Goal: Task Accomplishment & Management: Use online tool/utility

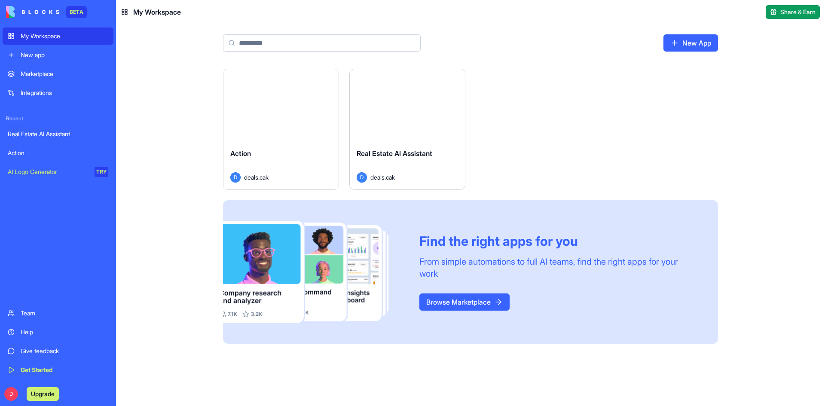
click at [425, 125] on div "Launch" at bounding box center [407, 105] width 115 height 72
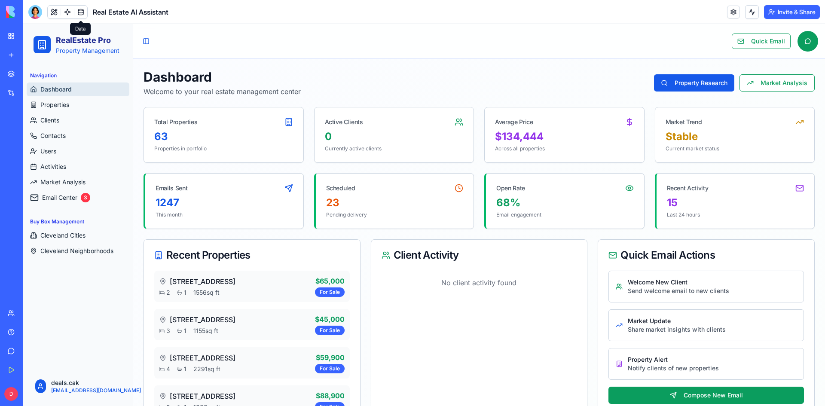
click at [83, 13] on link at bounding box center [80, 12] width 13 height 13
click at [67, 11] on link at bounding box center [67, 12] width 13 height 13
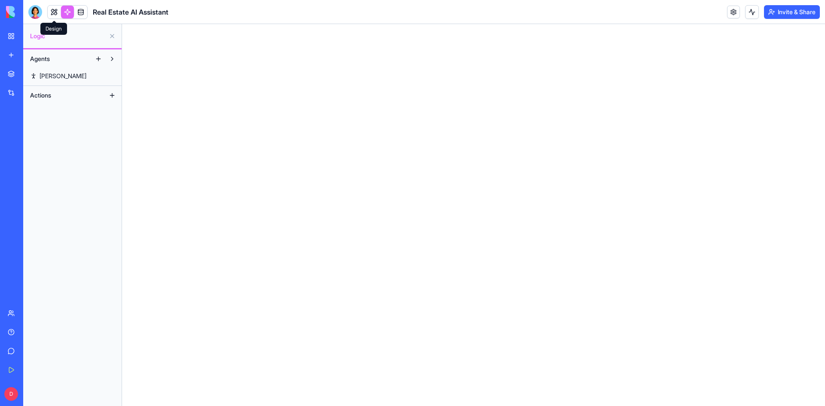
click at [52, 10] on link at bounding box center [54, 12] width 13 height 13
click at [81, 10] on link at bounding box center [80, 12] width 13 height 13
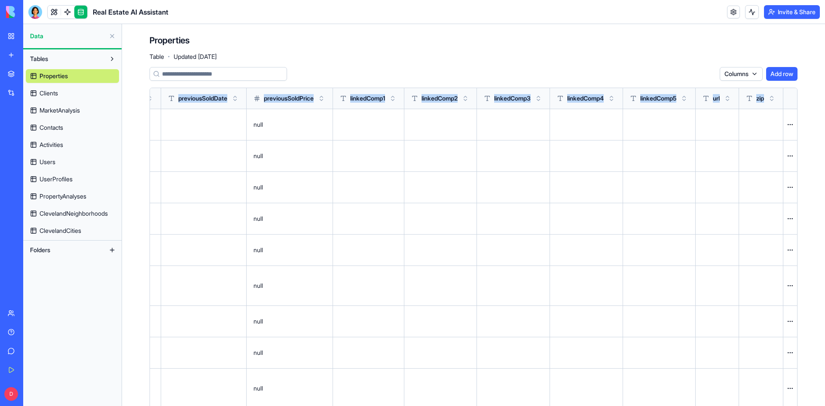
scroll to position [0, 3333]
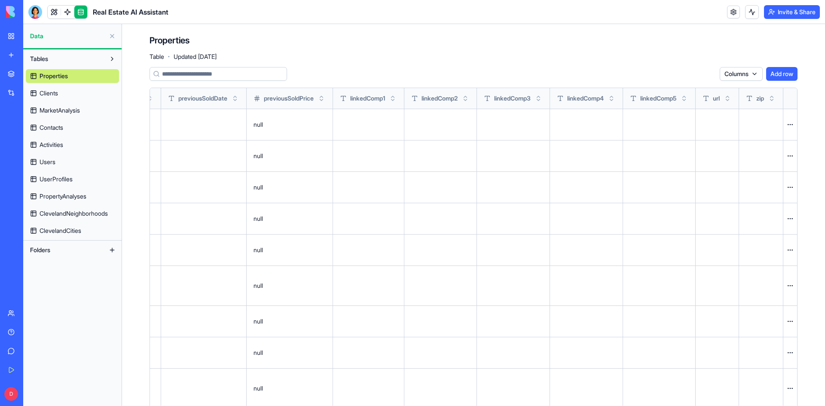
drag, startPoint x: 176, startPoint y: 98, endPoint x: 801, endPoint y: 101, distance: 624.7
copy thead
click at [12, 175] on div "AI Logo Generator" at bounding box center [10, 172] width 4 height 9
